Goal: Information Seeking & Learning: Find specific page/section

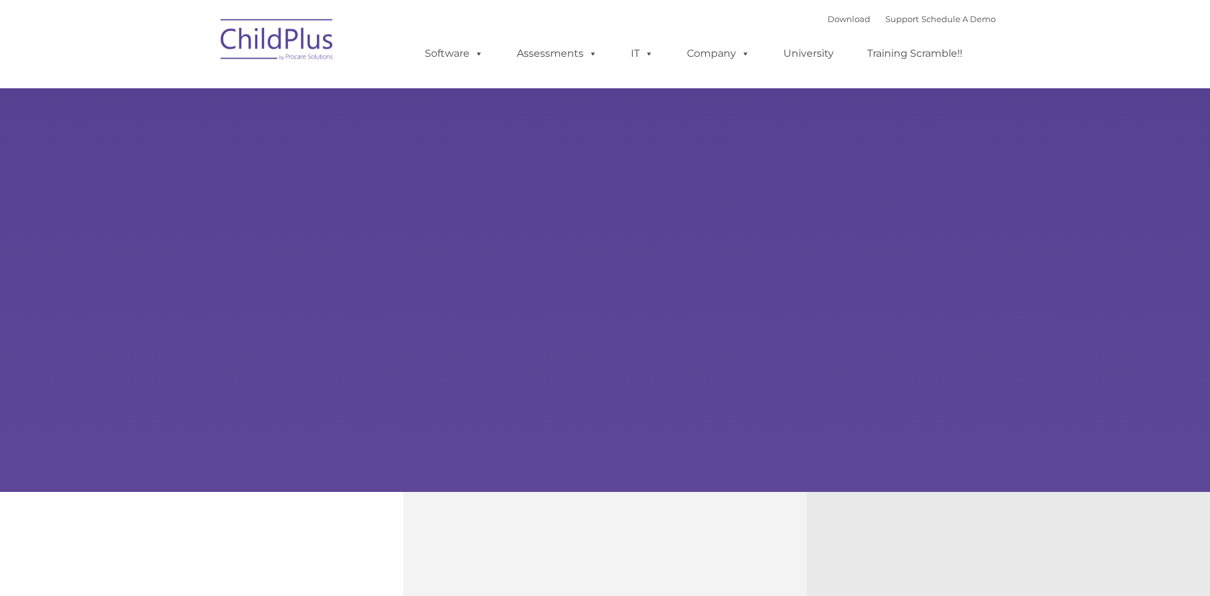
type input ""
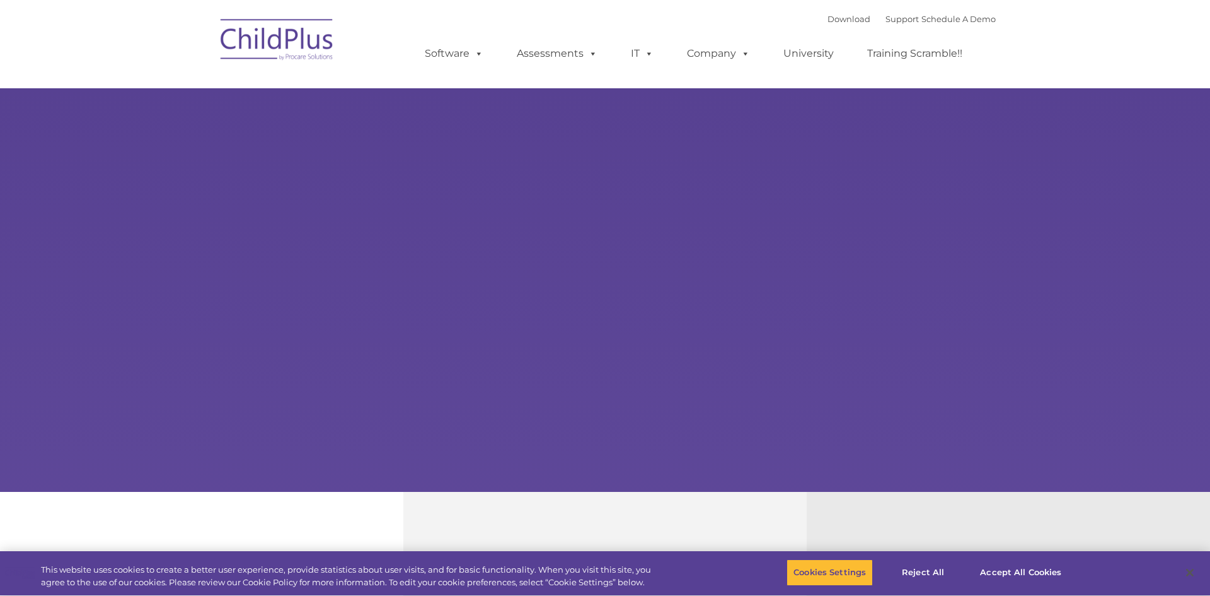
select select "MEDIUM"
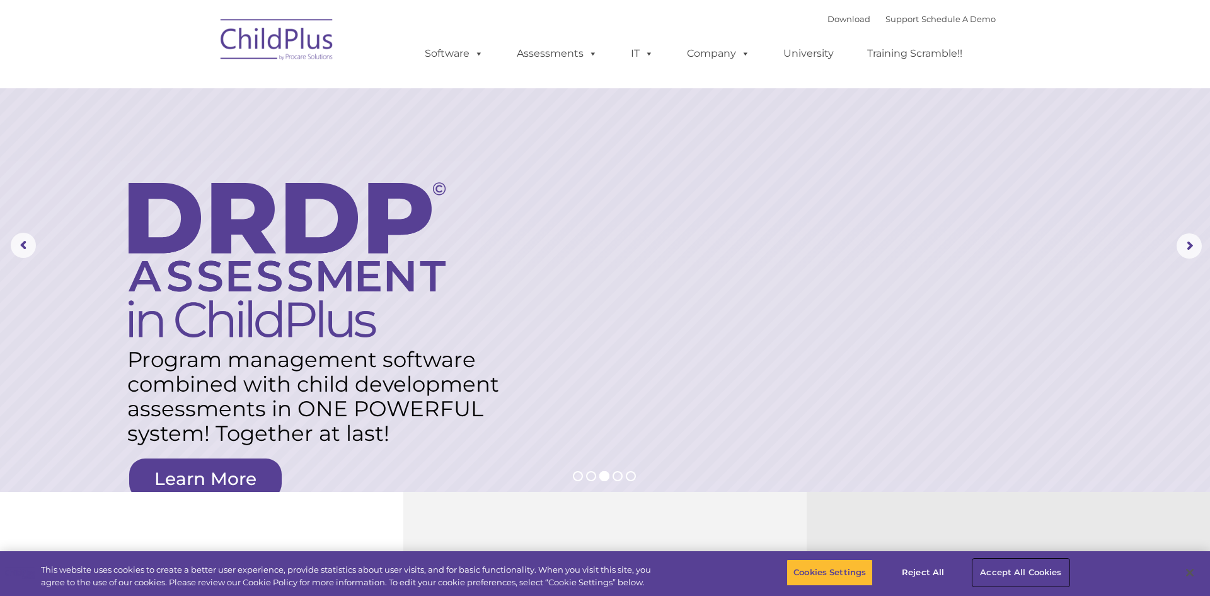
click at [1013, 571] on button "Accept All Cookies" at bounding box center [1020, 572] width 95 height 26
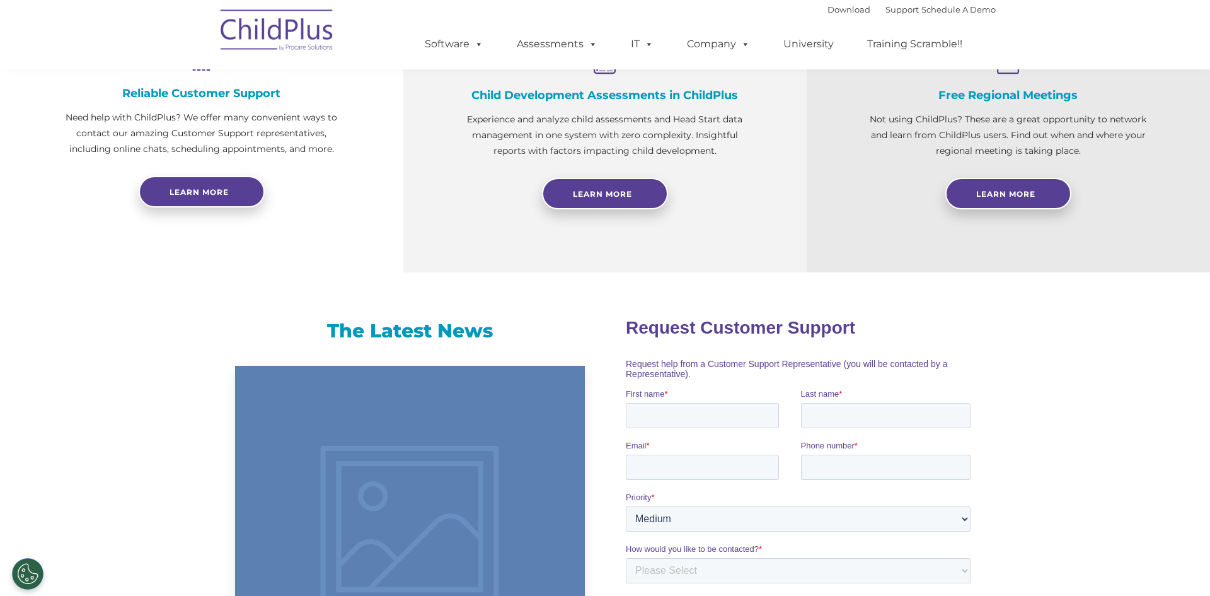
scroll to position [522, 0]
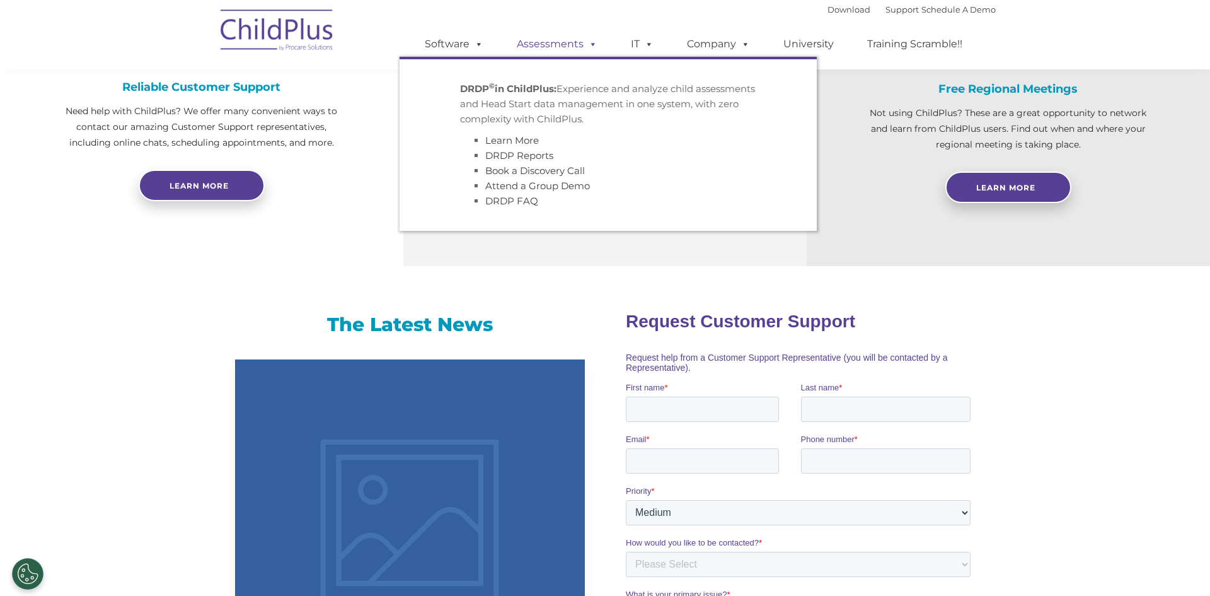
click at [592, 50] on span at bounding box center [591, 44] width 14 height 12
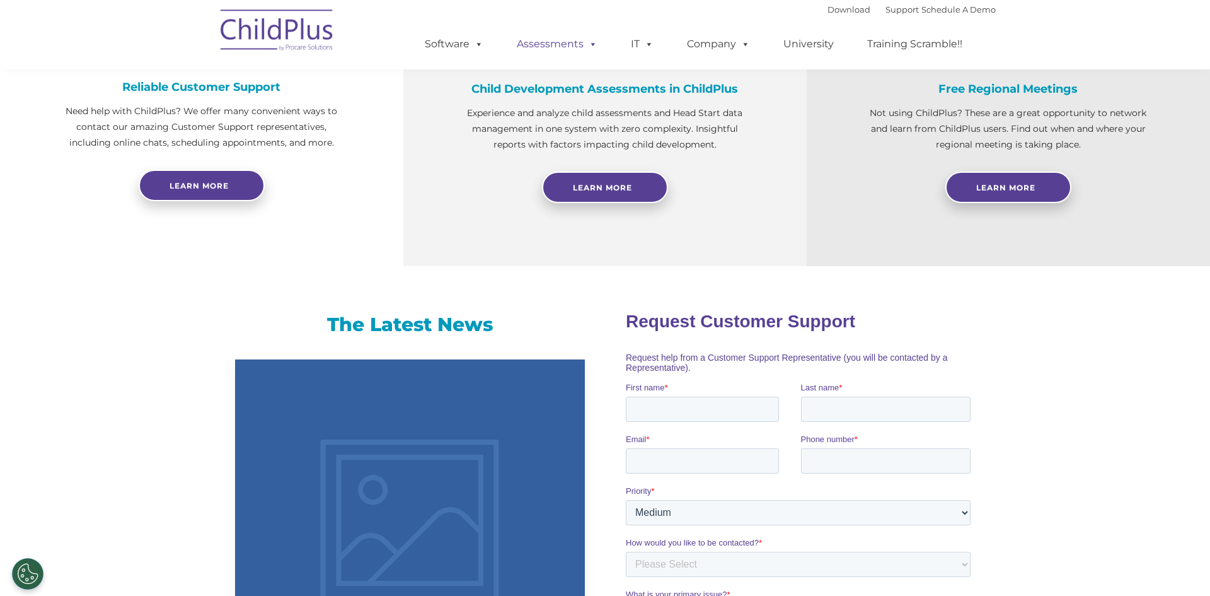
click at [592, 50] on span at bounding box center [591, 44] width 14 height 12
click at [704, 84] on link "Account Help" at bounding box center [753, 87] width 158 height 19
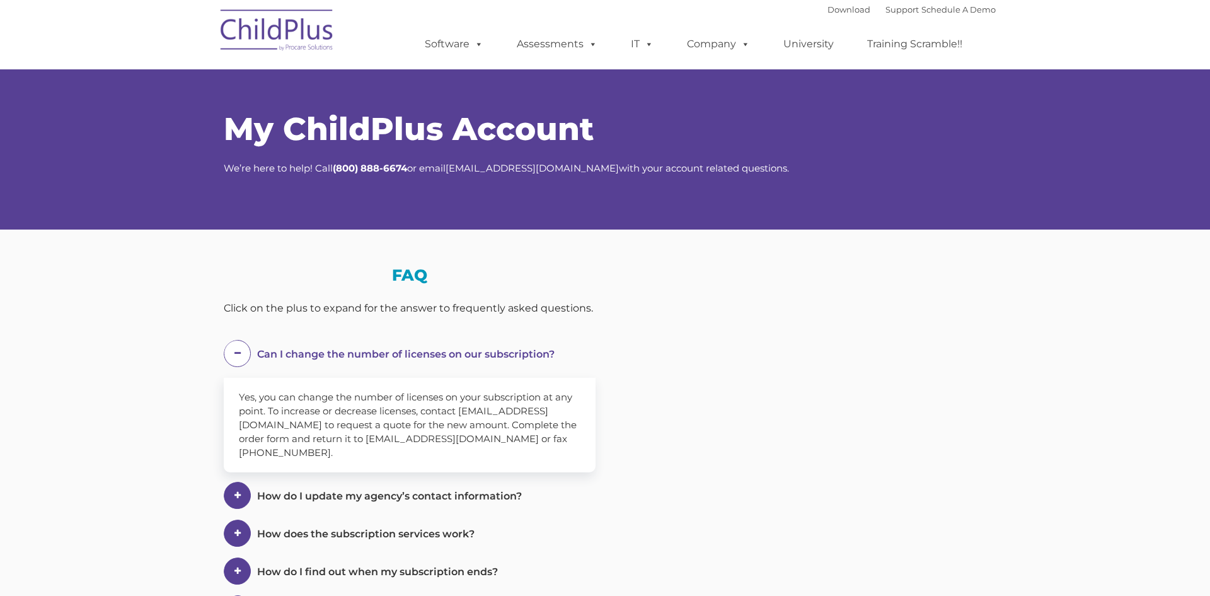
select select "MEDIUM"
